Goal: Feedback & Contribution: Submit feedback/report problem

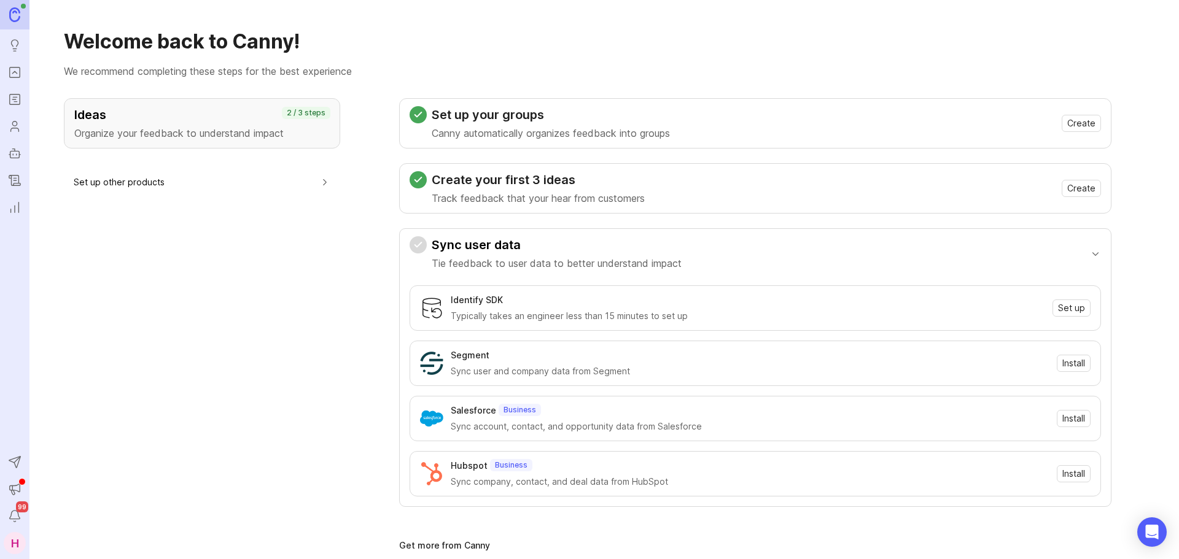
click at [12, 77] on rect "Portal" at bounding box center [15, 73] width 10 height 10
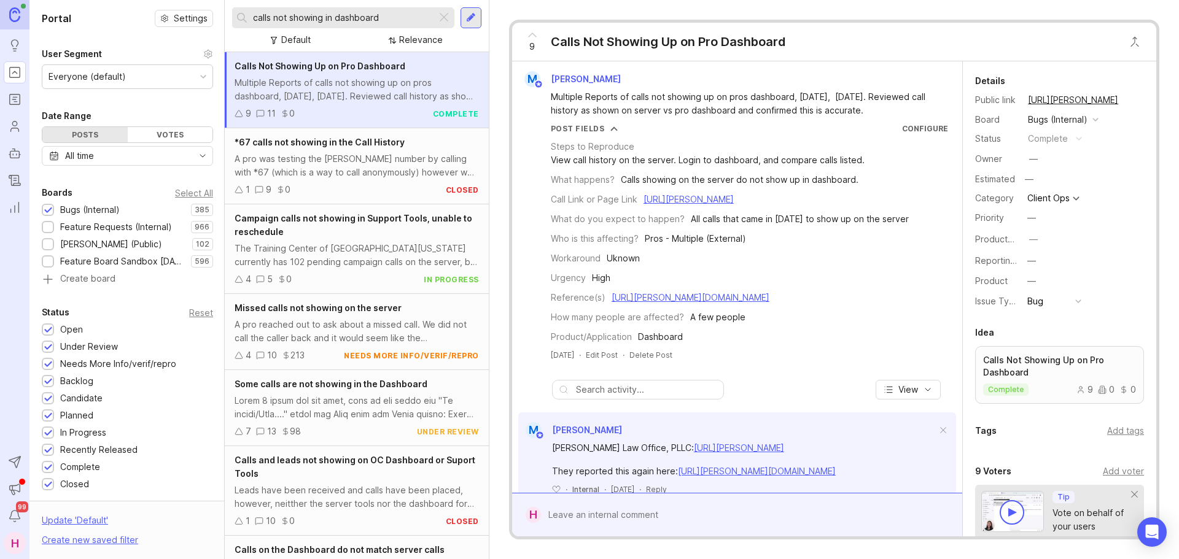
click at [441, 16] on div at bounding box center [443, 18] width 15 height 16
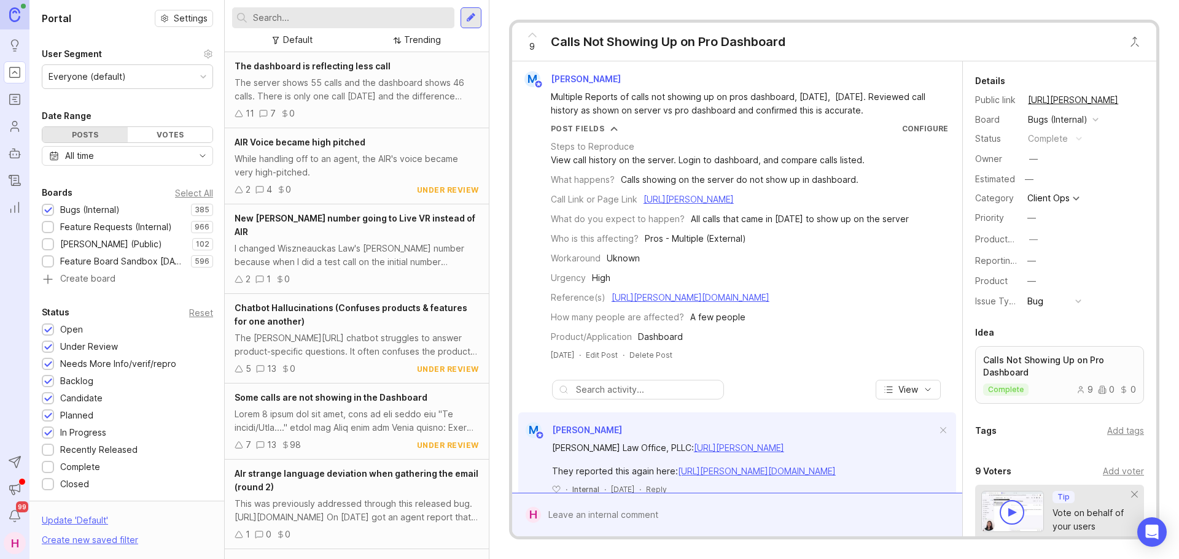
click at [385, 15] on input "text" at bounding box center [351, 18] width 196 height 14
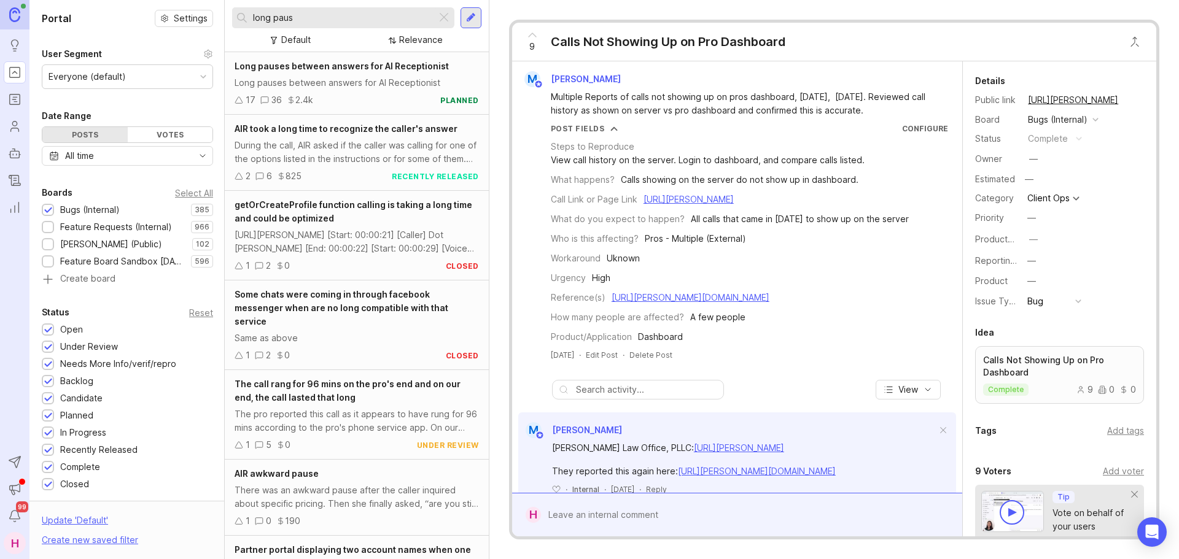
type input "long paus"
click at [343, 78] on div "Long pauses between answers for AI Receptionist" at bounding box center [356, 83] width 244 height 14
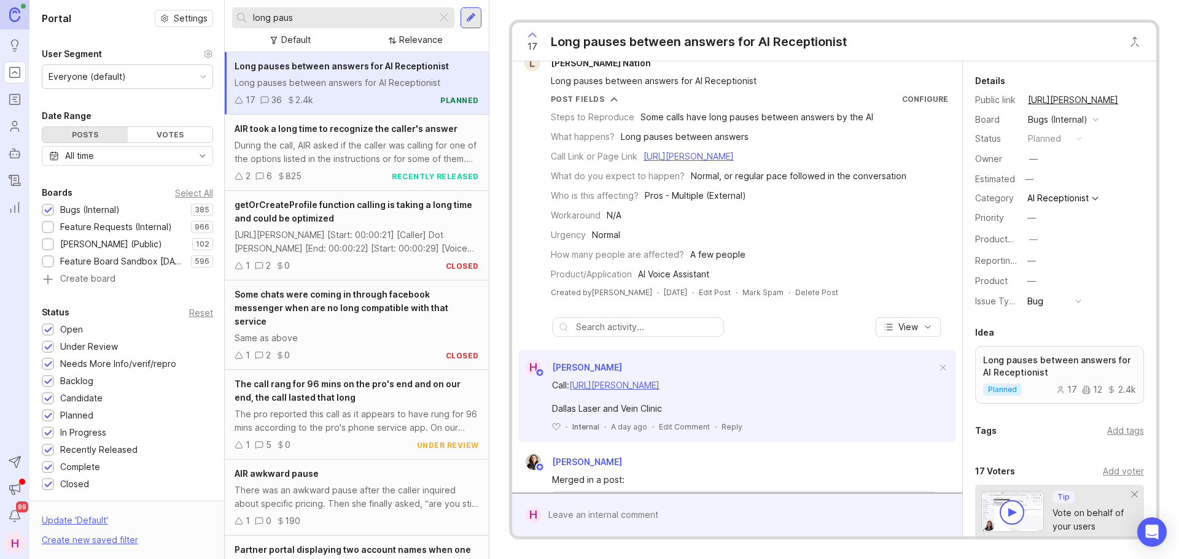
scroll to position [1, 0]
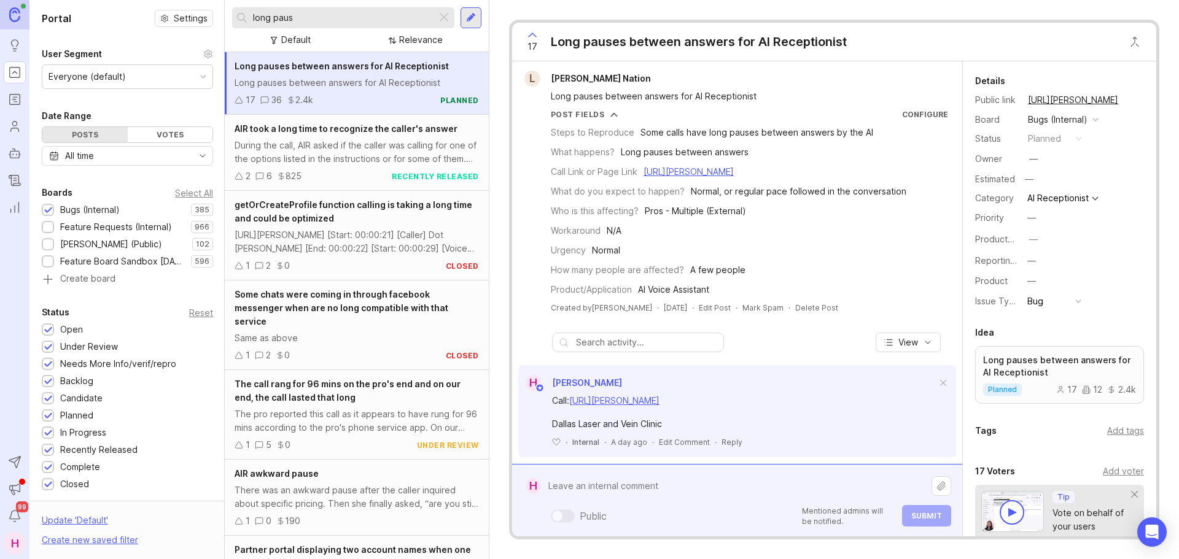
click at [627, 511] on div "Public Mentioned admins will be notified. Submit" at bounding box center [746, 500] width 410 height 52
paste textarea "[URL][PERSON_NAME]"
paste textarea "Vibrant Smiles Dentistry [GEOGRAPHIC_DATA]"
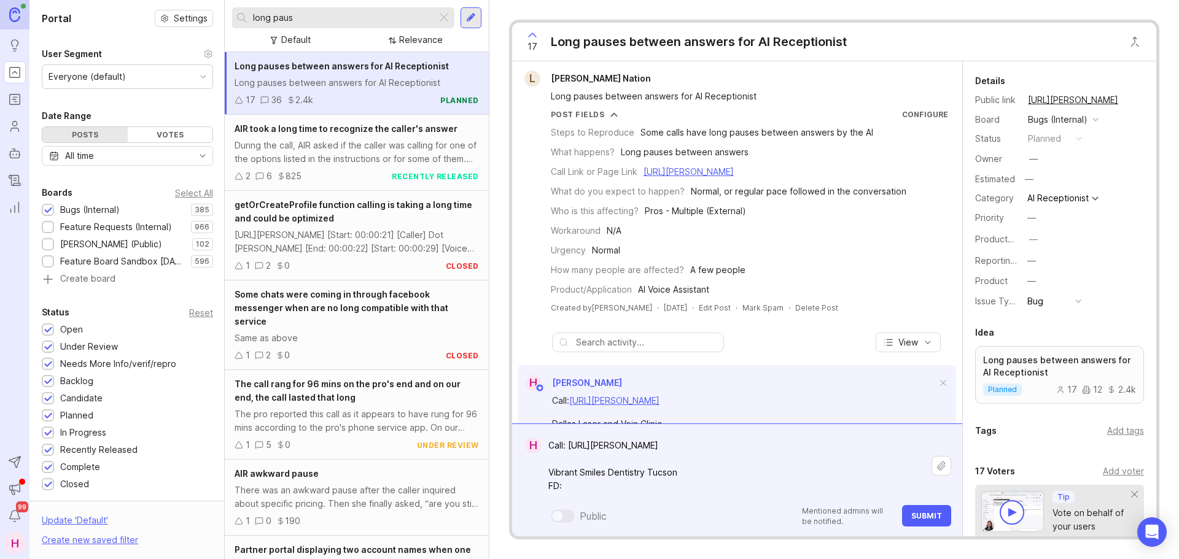
paste textarea "[URL][PERSON_NAME][DOMAIN_NAME]"
type textarea "Call: [URL][PERSON_NAME] Vibrant Smiles Dentistry Tucson FD: [URL][PERSON_NAME]…"
click at [941, 520] on span "Submit" at bounding box center [926, 515] width 31 height 9
